Goal: Use online tool/utility: Utilize a website feature to perform a specific function

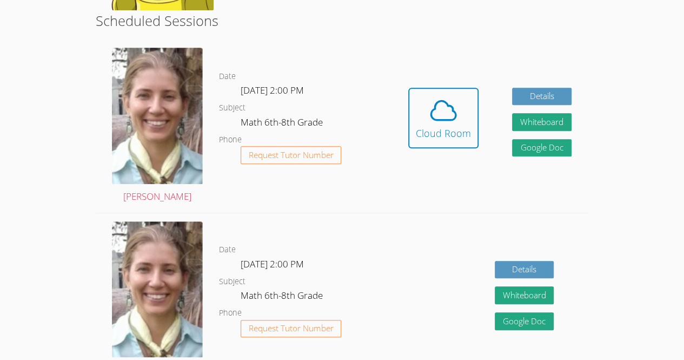
scroll to position [315, 0]
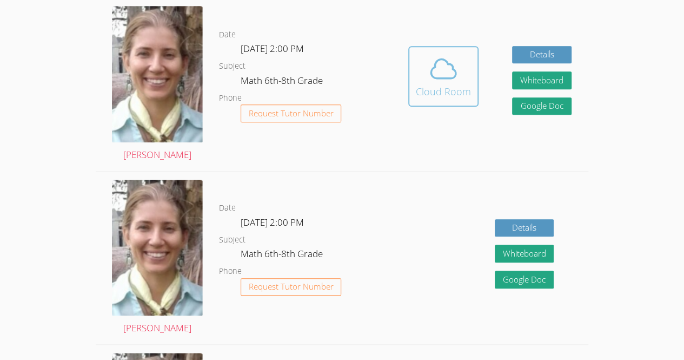
click at [424, 84] on div "Cloud Room" at bounding box center [443, 91] width 55 height 15
click at [415, 62] on button "Cloud Room" at bounding box center [443, 76] width 70 height 61
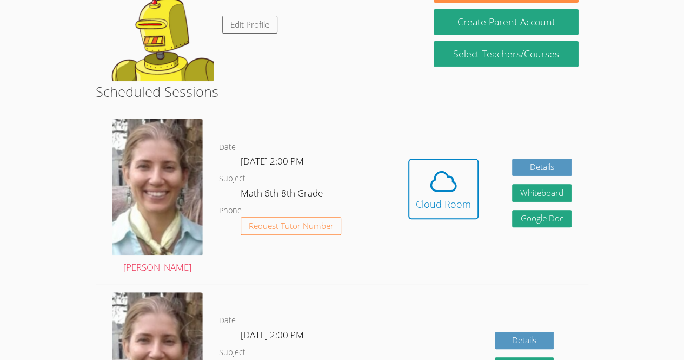
scroll to position [230, 0]
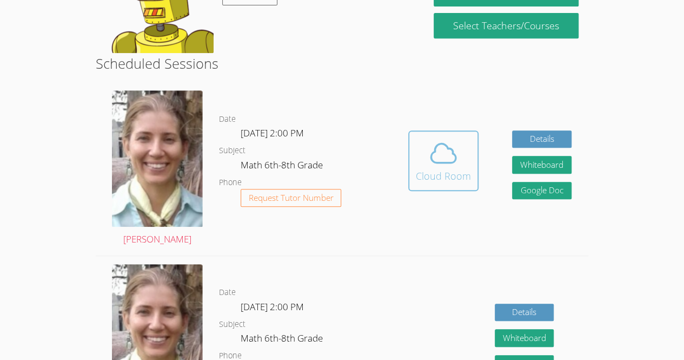
click at [432, 167] on icon at bounding box center [443, 153] width 30 height 30
click at [441, 161] on icon at bounding box center [443, 153] width 30 height 30
click at [430, 137] on button "Cloud Room" at bounding box center [443, 160] width 70 height 61
click at [452, 137] on button "Cloud Room" at bounding box center [443, 160] width 70 height 61
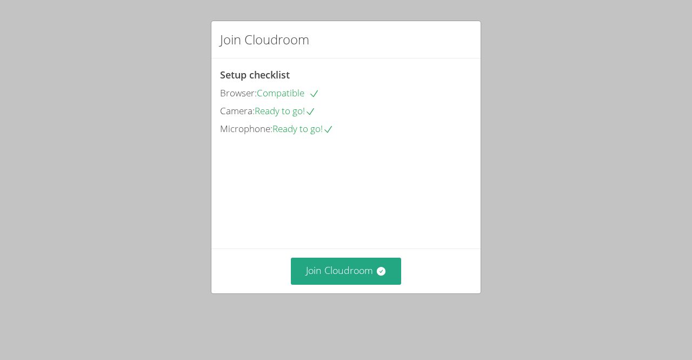
drag, startPoint x: 414, startPoint y: 67, endPoint x: 434, endPoint y: 83, distance: 25.8
click at [434, 83] on div "Setup checklist Browser: Compatible Camera: Ready to go! Microphone: Ready to g…" at bounding box center [346, 102] width 252 height 70
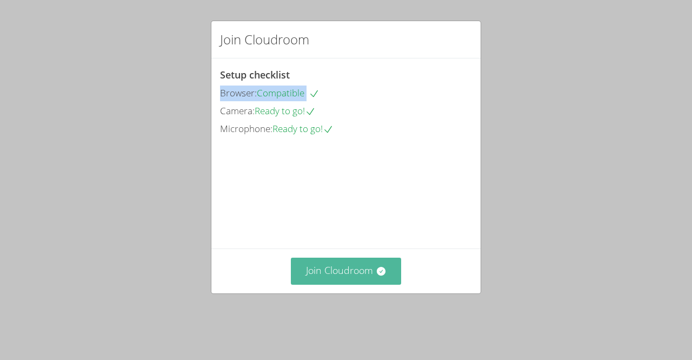
click at [369, 281] on button "Join Cloudroom" at bounding box center [346, 270] width 111 height 26
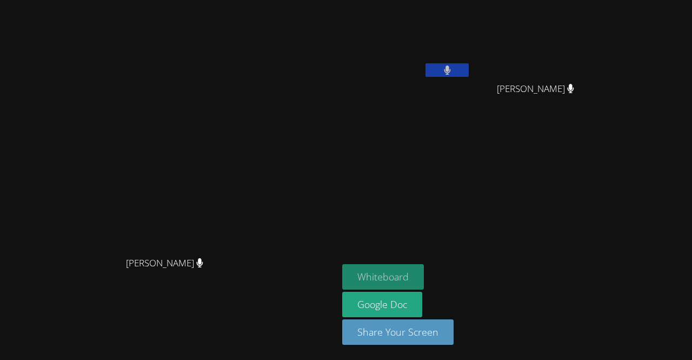
click at [424, 271] on button "Whiteboard" at bounding box center [383, 276] width 82 height 25
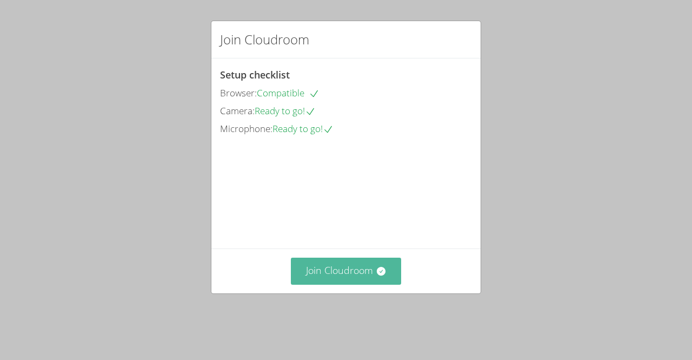
click at [332, 284] on button "Join Cloudroom" at bounding box center [346, 270] width 111 height 26
click at [362, 283] on button "Join Cloudroom" at bounding box center [346, 270] width 111 height 26
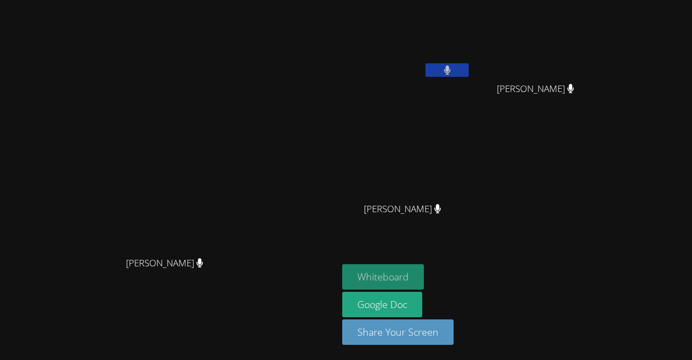
click at [424, 285] on button "Whiteboard" at bounding box center [383, 276] width 82 height 25
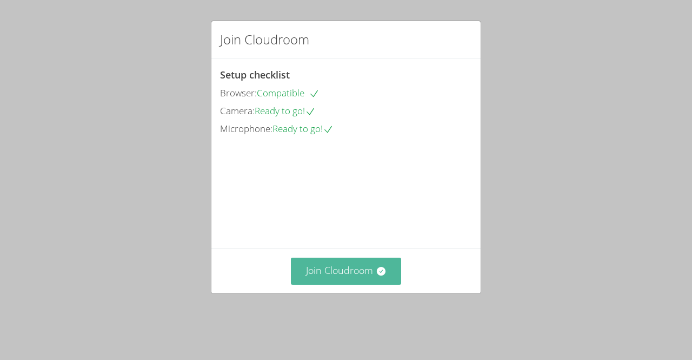
click at [331, 284] on button "Join Cloudroom" at bounding box center [346, 270] width 111 height 26
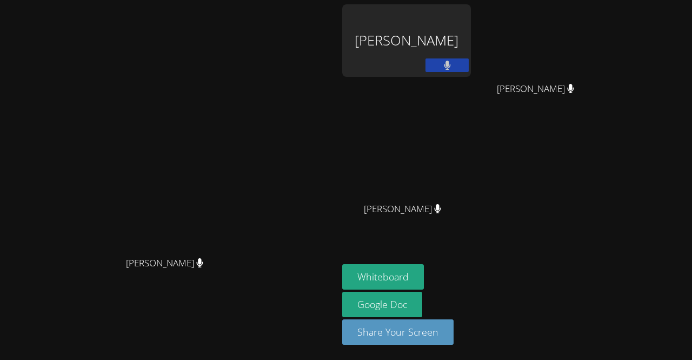
drag, startPoint x: 302, startPoint y: 69, endPoint x: 302, endPoint y: 41, distance: 28.1
click at [250, 65] on video at bounding box center [169, 157] width 162 height 185
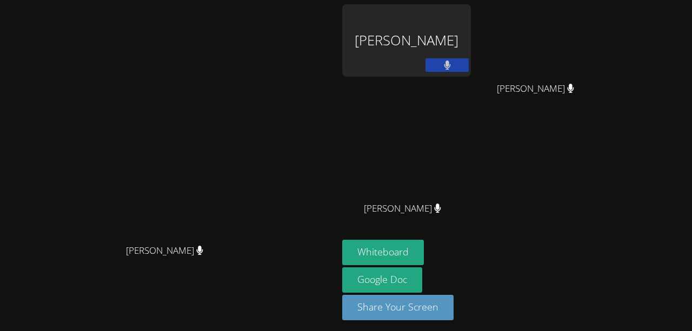
click at [250, 114] on video at bounding box center [169, 146] width 162 height 185
click at [121, 95] on video at bounding box center [169, 146] width 162 height 185
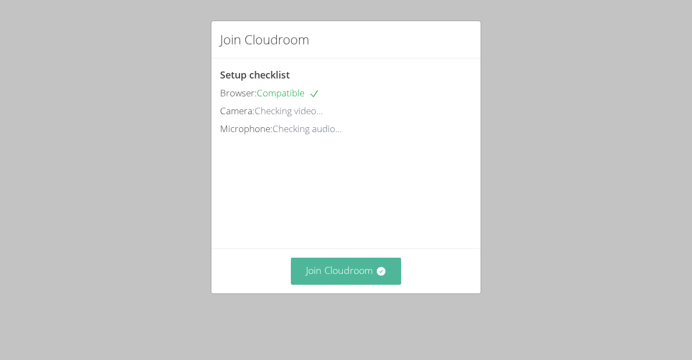
click at [358, 281] on button "Join Cloudroom" at bounding box center [346, 270] width 111 height 26
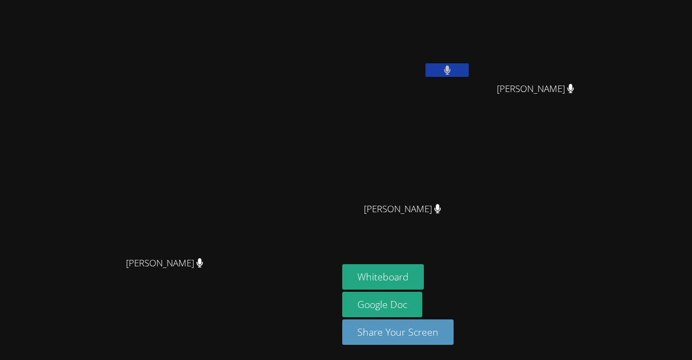
click at [471, 41] on video at bounding box center [406, 40] width 129 height 72
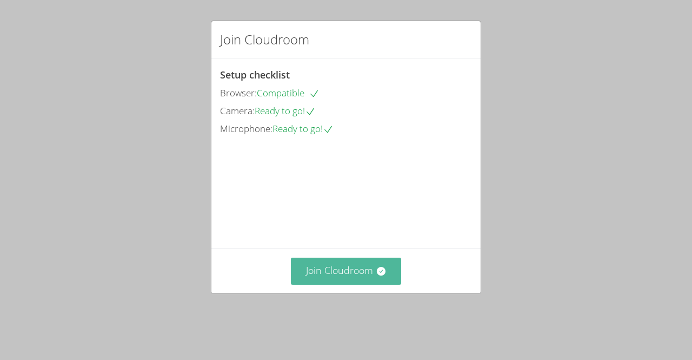
click at [320, 282] on button "Join Cloudroom" at bounding box center [346, 270] width 111 height 26
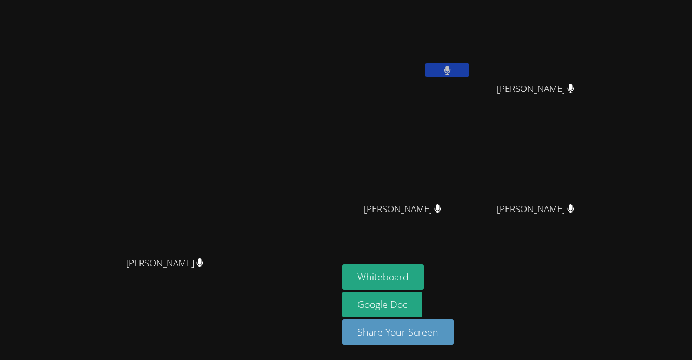
click at [250, 150] on video at bounding box center [169, 157] width 162 height 185
click at [451, 71] on icon at bounding box center [447, 69] width 7 height 9
click at [453, 69] on icon at bounding box center [447, 69] width 11 height 9
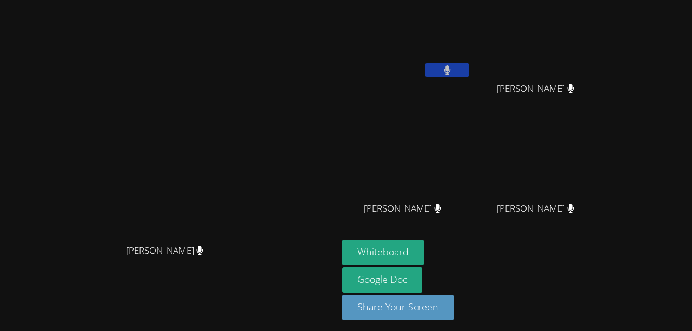
drag, startPoint x: 288, startPoint y: 41, endPoint x: 288, endPoint y: 12, distance: 28.1
click at [288, 12] on div "[PERSON_NAME] [PERSON_NAME]" at bounding box center [168, 167] width 329 height 327
click at [250, 115] on video at bounding box center [169, 146] width 162 height 185
